Goal: Task Accomplishment & Management: Use online tool/utility

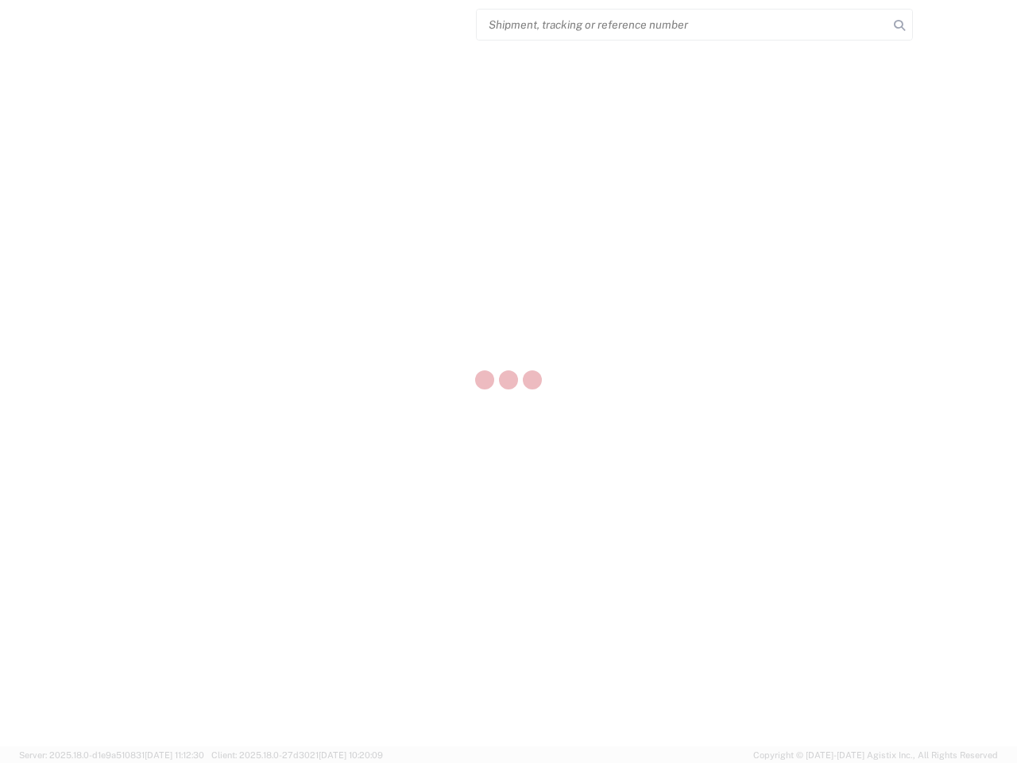
select select "US"
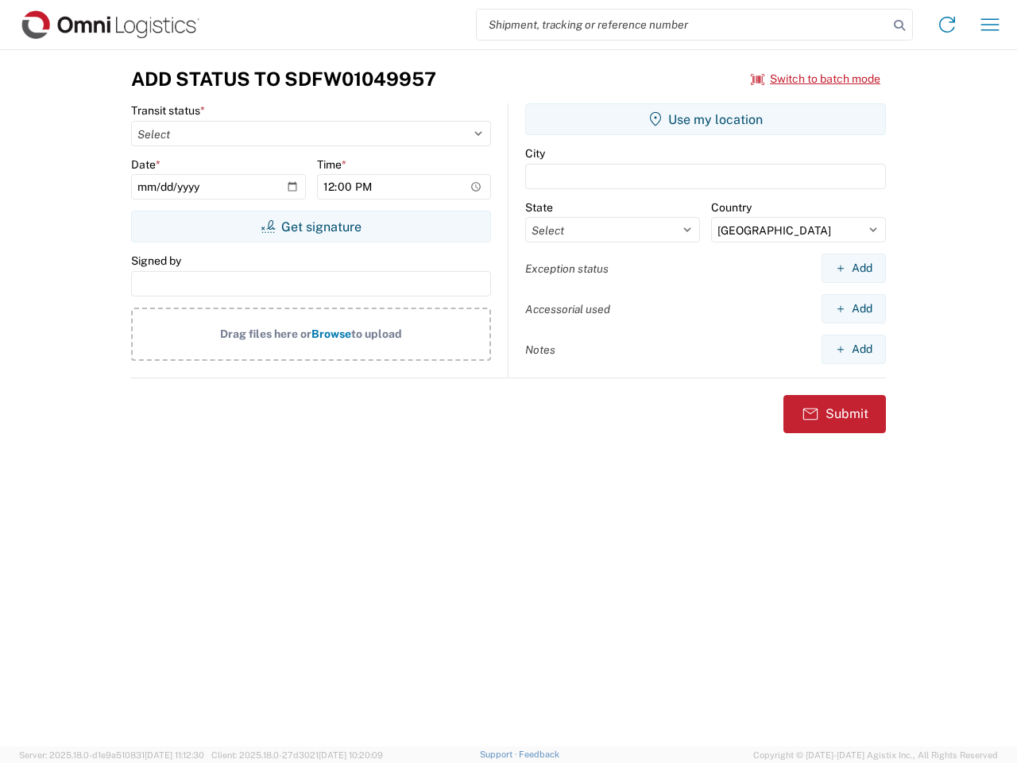
click at [682, 25] on input "search" at bounding box center [683, 25] width 412 height 30
click at [899, 25] on icon at bounding box center [899, 25] width 22 height 22
click at [947, 25] on icon at bounding box center [946, 24] width 25 height 25
click at [990, 25] on icon "button" at bounding box center [990, 24] width 18 height 12
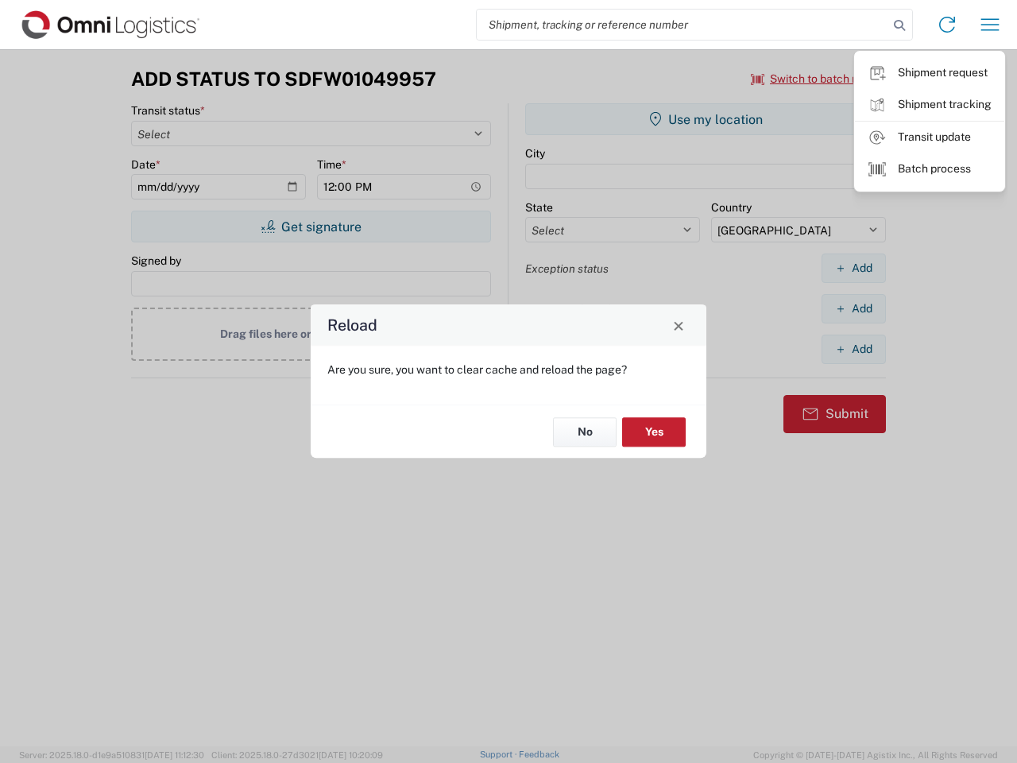
click at [816, 79] on div "Reload Are you sure, you want to clear cache and reload the page? No Yes" at bounding box center [508, 381] width 1017 height 763
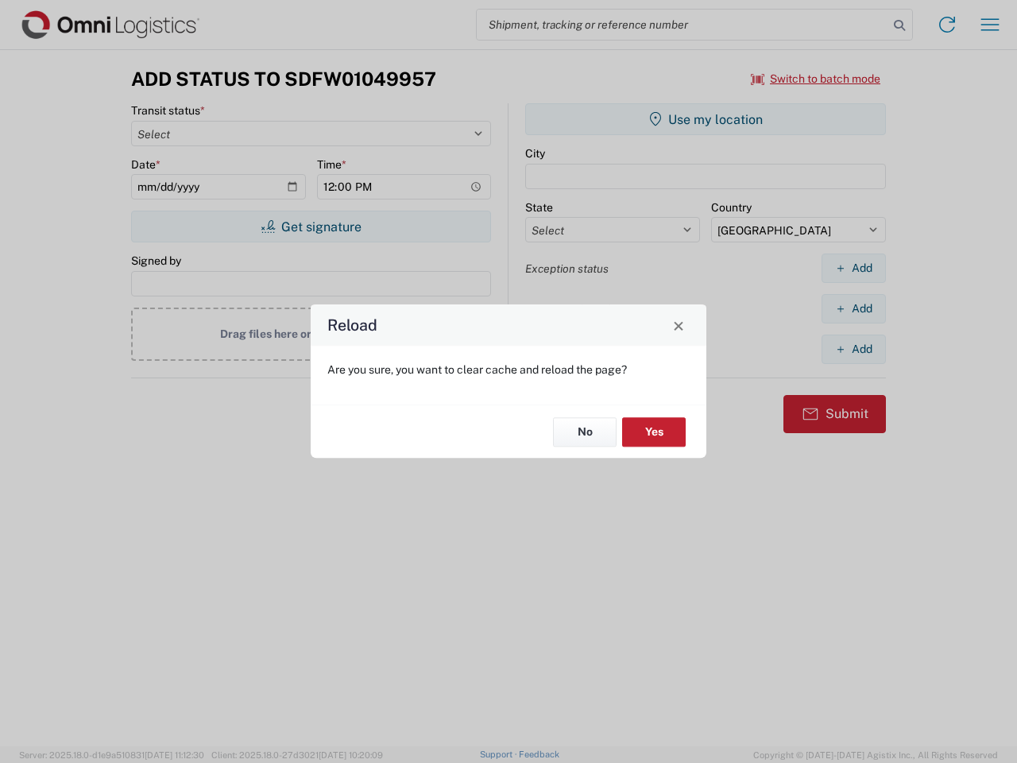
click at [311, 226] on div "Reload Are you sure, you want to clear cache and reload the page? No Yes" at bounding box center [508, 381] width 1017 height 763
click at [706, 119] on div "Reload Are you sure, you want to clear cache and reload the page? No Yes" at bounding box center [508, 381] width 1017 height 763
click at [853, 268] on div "Reload Are you sure, you want to clear cache and reload the page? No Yes" at bounding box center [508, 381] width 1017 height 763
click at [853, 308] on div "Reload Are you sure, you want to clear cache and reload the page? No Yes" at bounding box center [508, 381] width 1017 height 763
click at [853, 349] on div "Reload Are you sure, you want to clear cache and reload the page? No Yes" at bounding box center [508, 381] width 1017 height 763
